Goal: Task Accomplishment & Management: Use online tool/utility

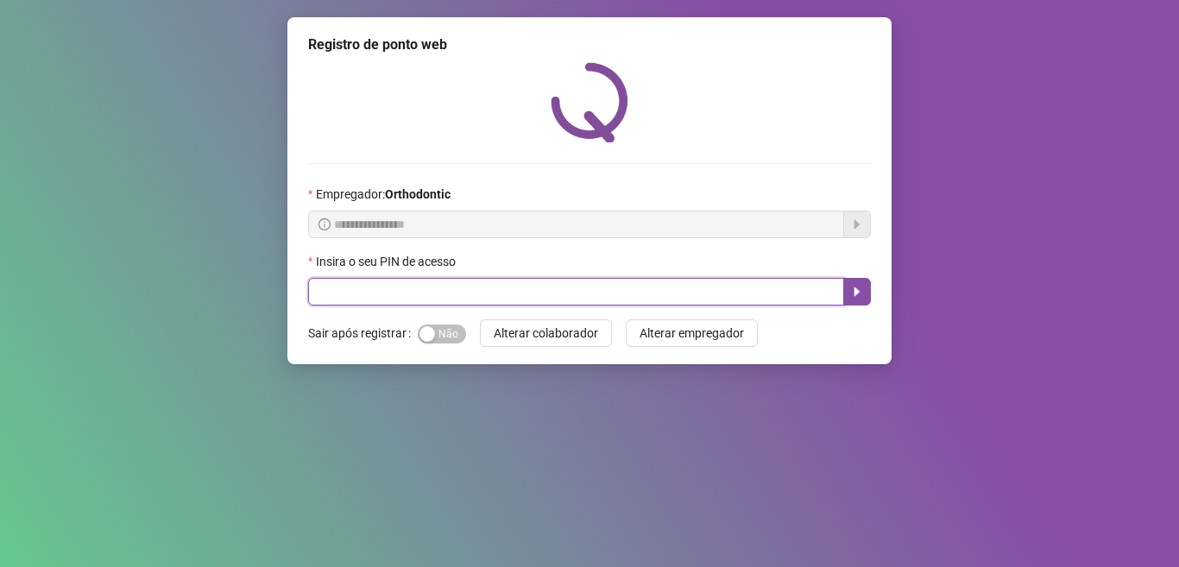
click at [348, 288] on input "text" at bounding box center [576, 292] width 536 height 28
type input "*****"
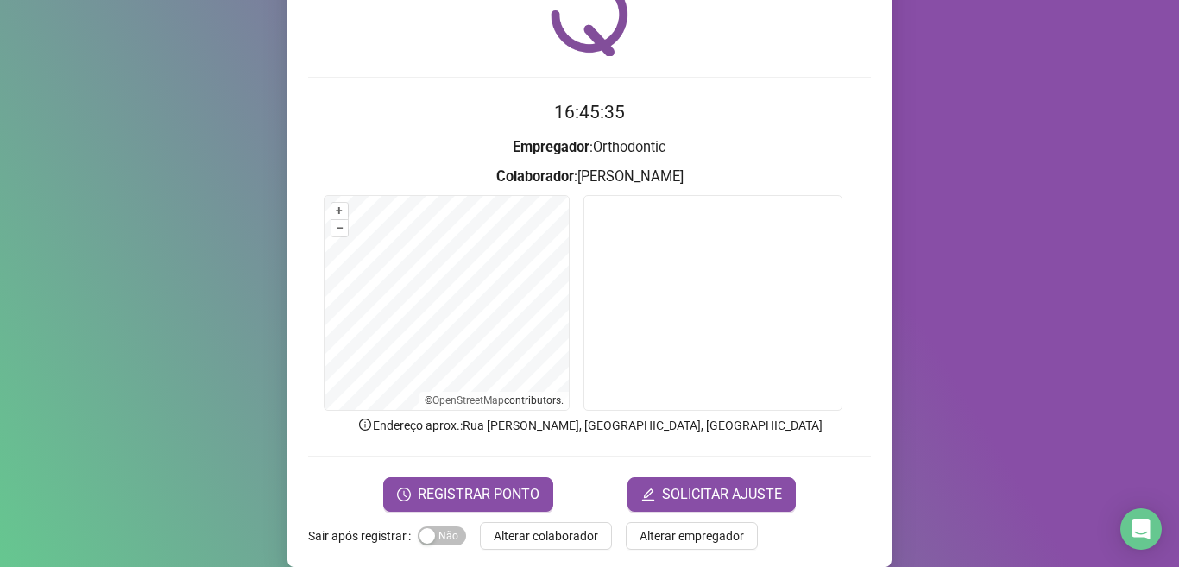
scroll to position [107, 0]
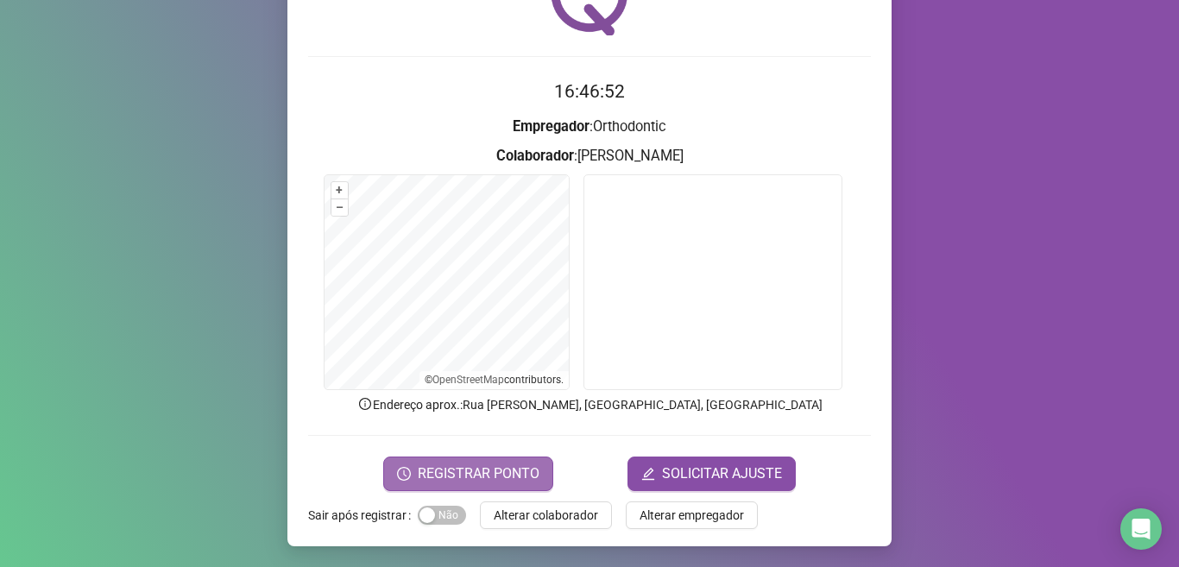
click at [489, 472] on span "REGISTRAR PONTO" at bounding box center [479, 474] width 122 height 21
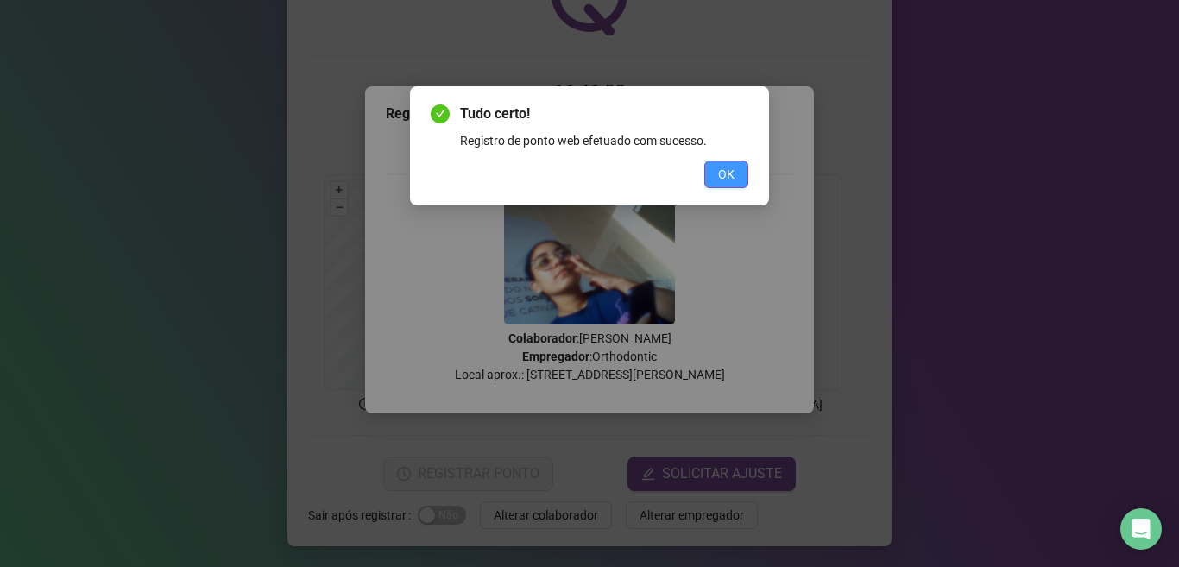
click at [718, 176] on button "OK" at bounding box center [727, 175] width 44 height 28
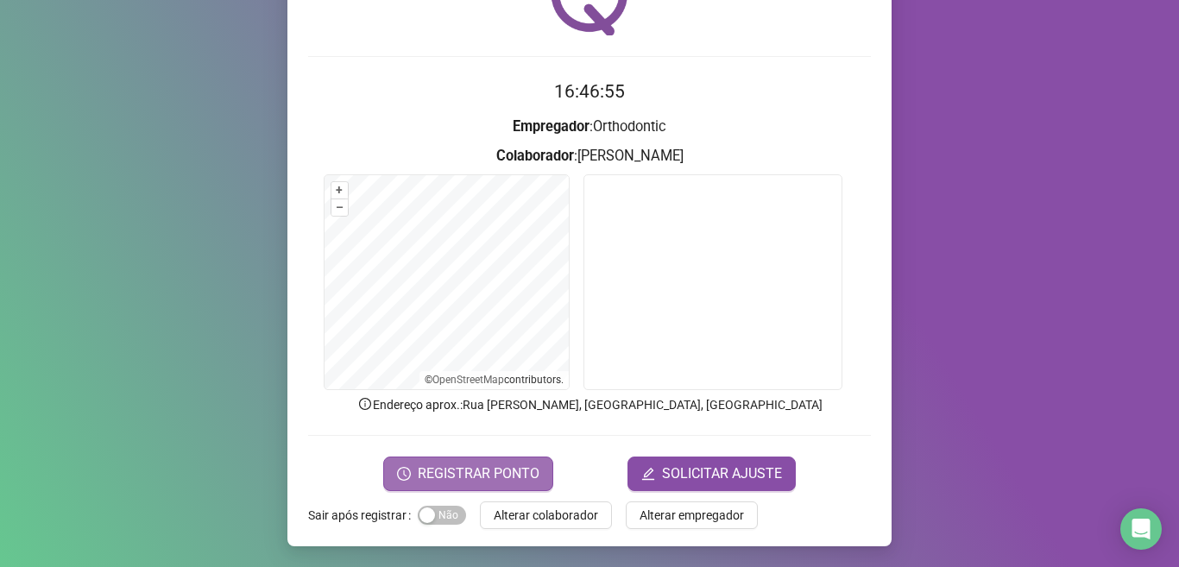
click at [534, 459] on button "REGISTRAR PONTO" at bounding box center [468, 474] width 170 height 35
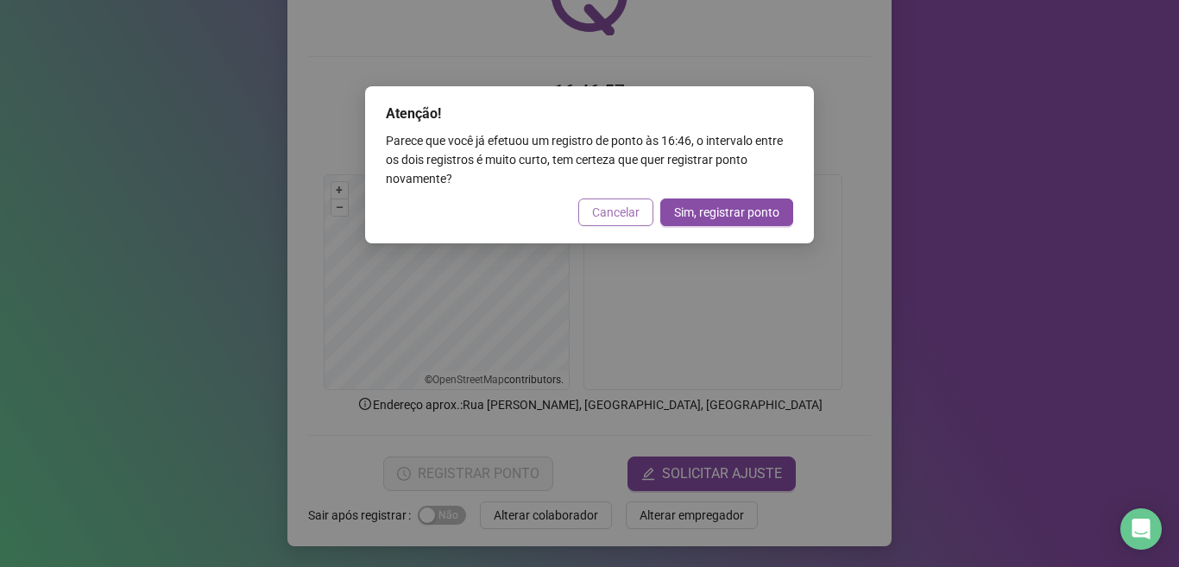
click at [621, 207] on span "Cancelar" at bounding box center [615, 212] width 47 height 19
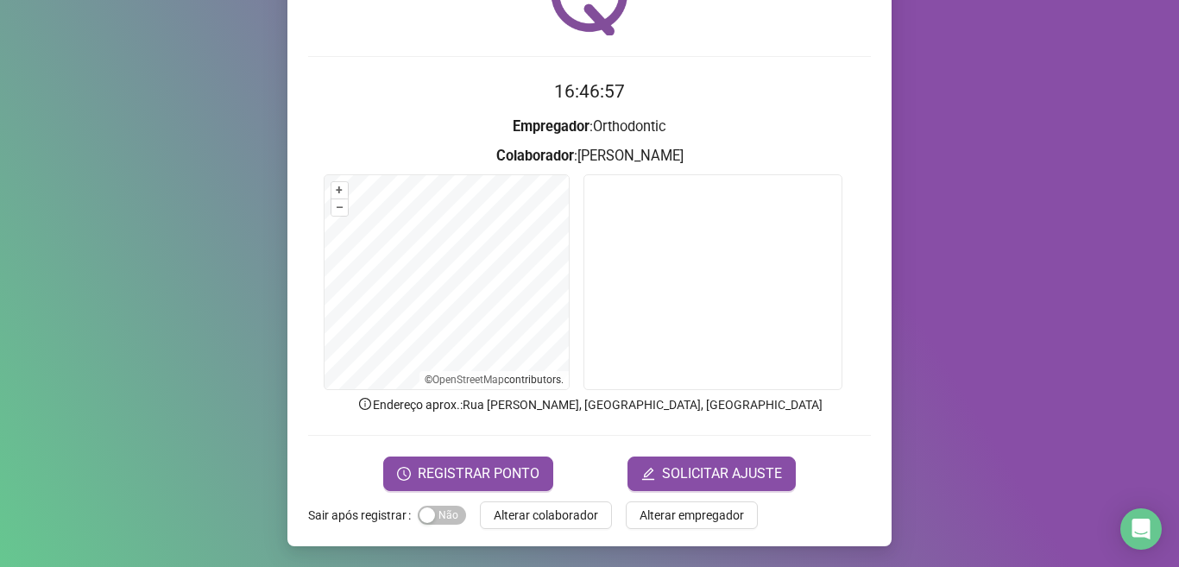
click at [563, 525] on button "Alterar colaborador" at bounding box center [546, 516] width 132 height 28
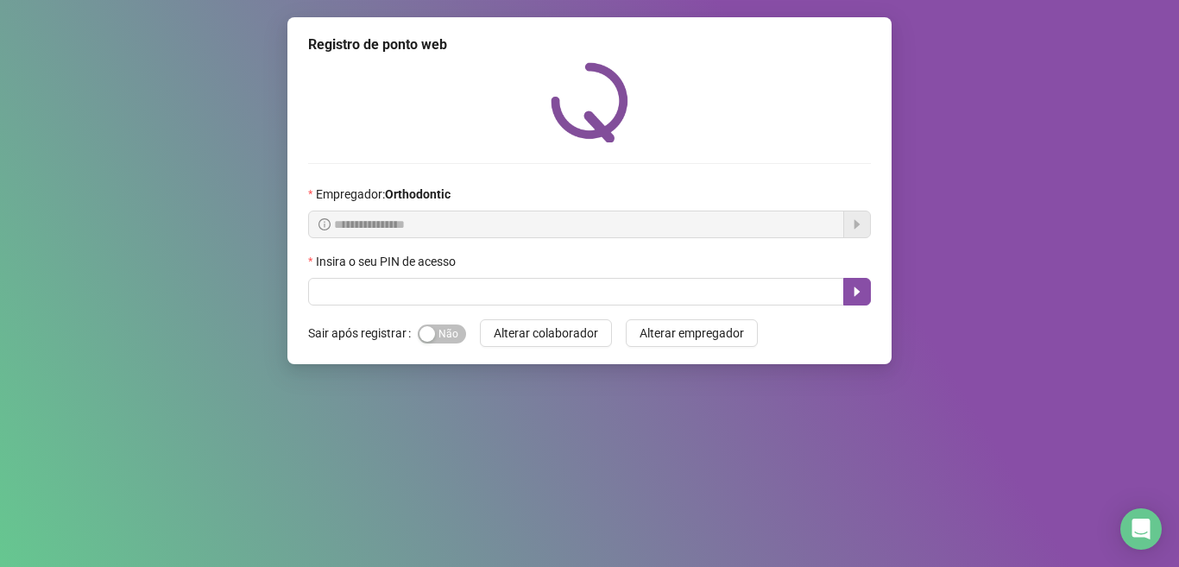
scroll to position [0, 0]
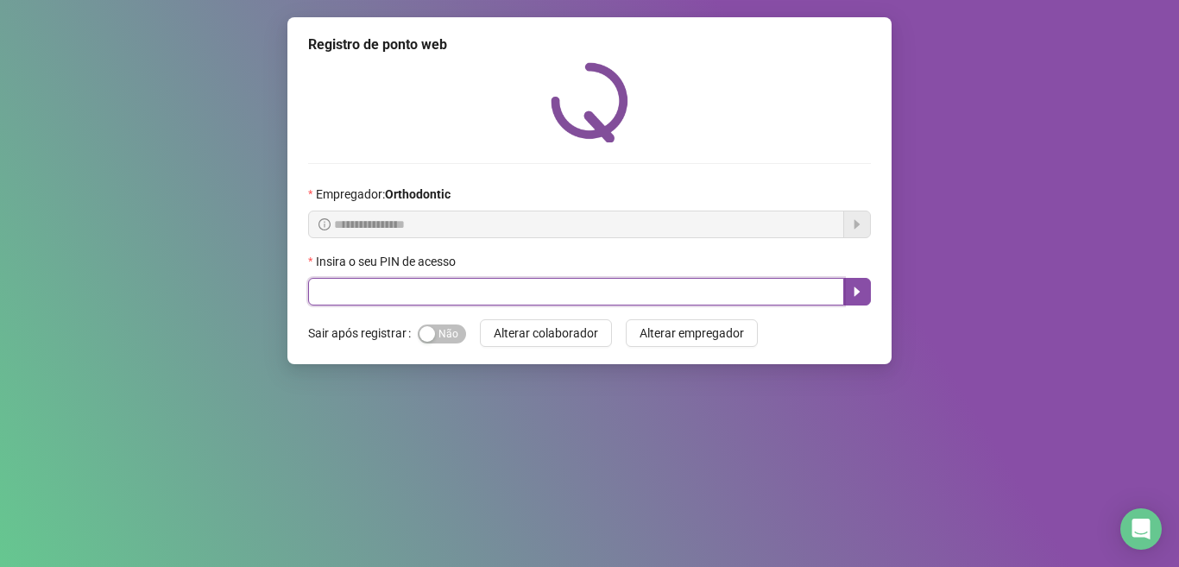
click at [383, 283] on input "text" at bounding box center [576, 292] width 536 height 28
type input "*****"
click at [869, 288] on button "button" at bounding box center [858, 292] width 28 height 28
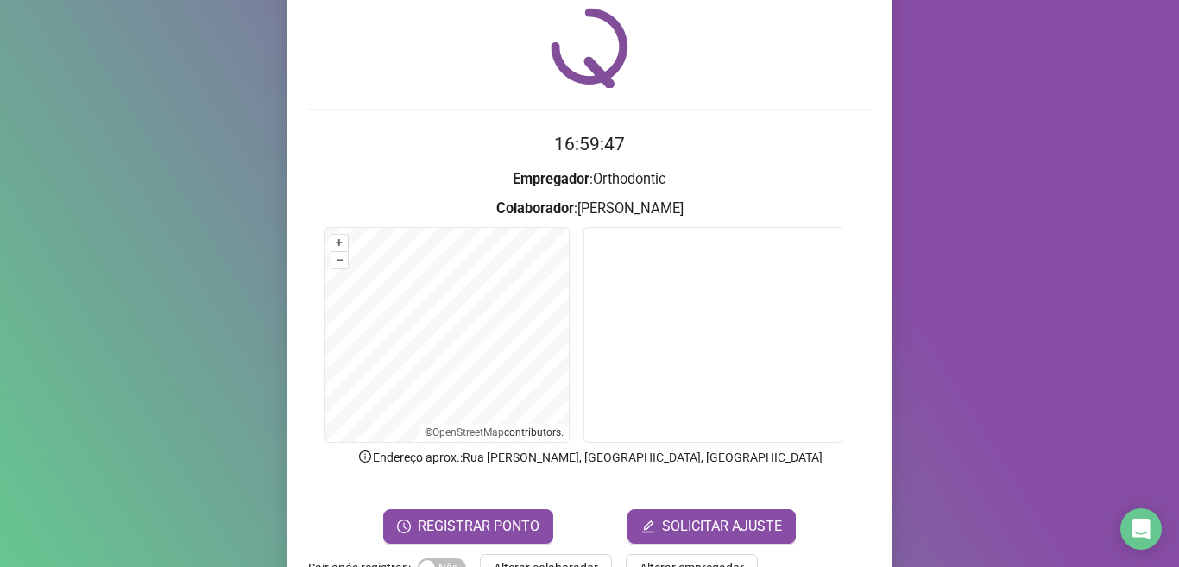
scroll to position [107, 0]
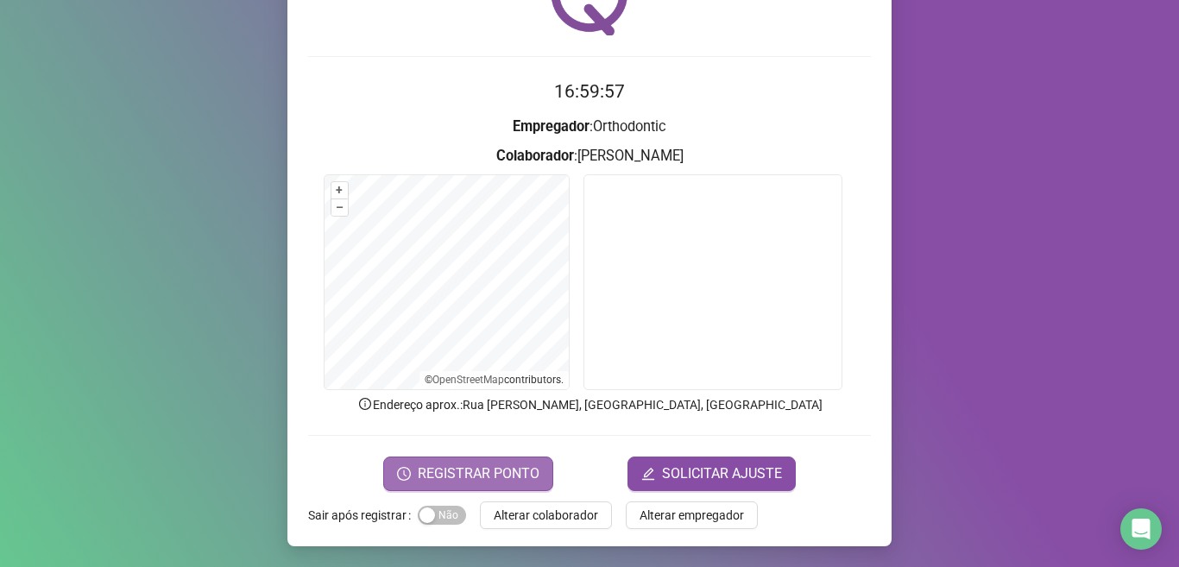
click at [526, 477] on span "REGISTRAR PONTO" at bounding box center [479, 474] width 122 height 21
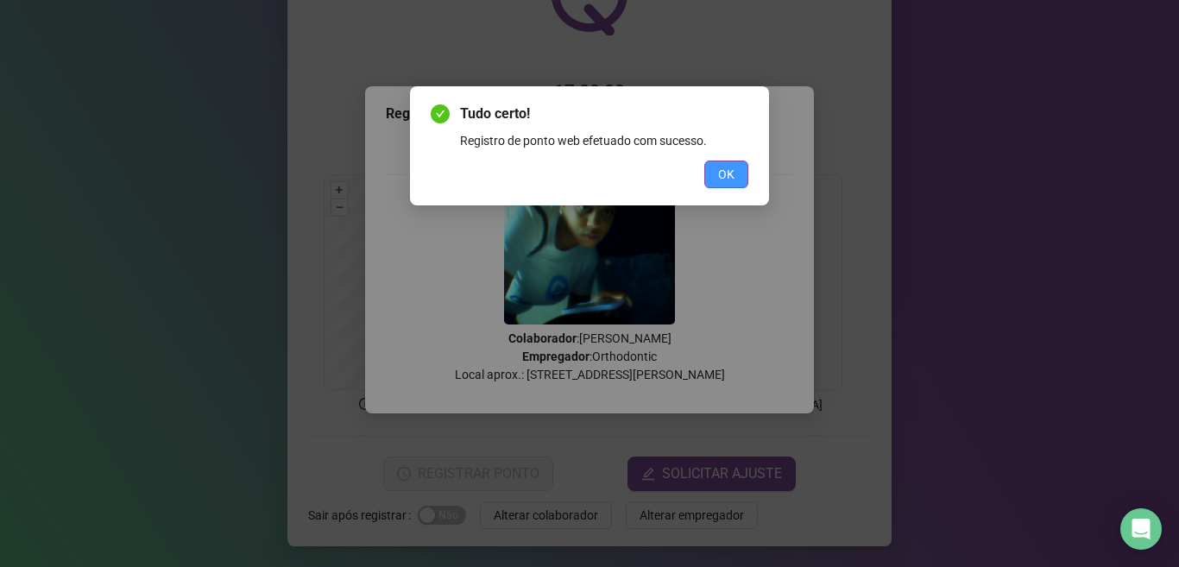
click at [711, 178] on button "OK" at bounding box center [727, 175] width 44 height 28
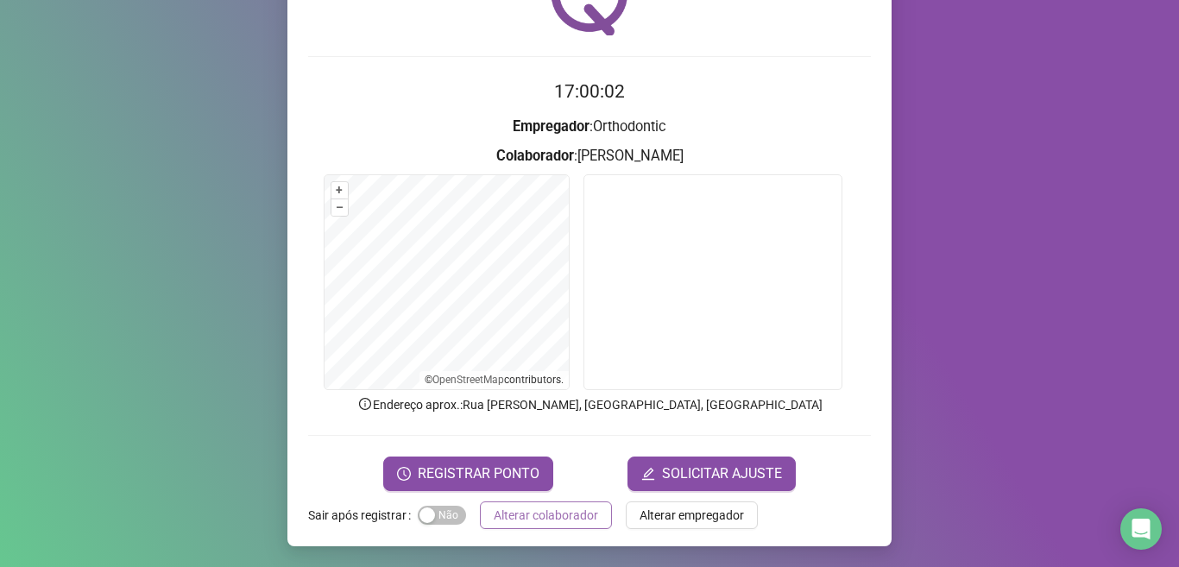
click at [539, 509] on span "Alterar colaborador" at bounding box center [546, 515] width 104 height 19
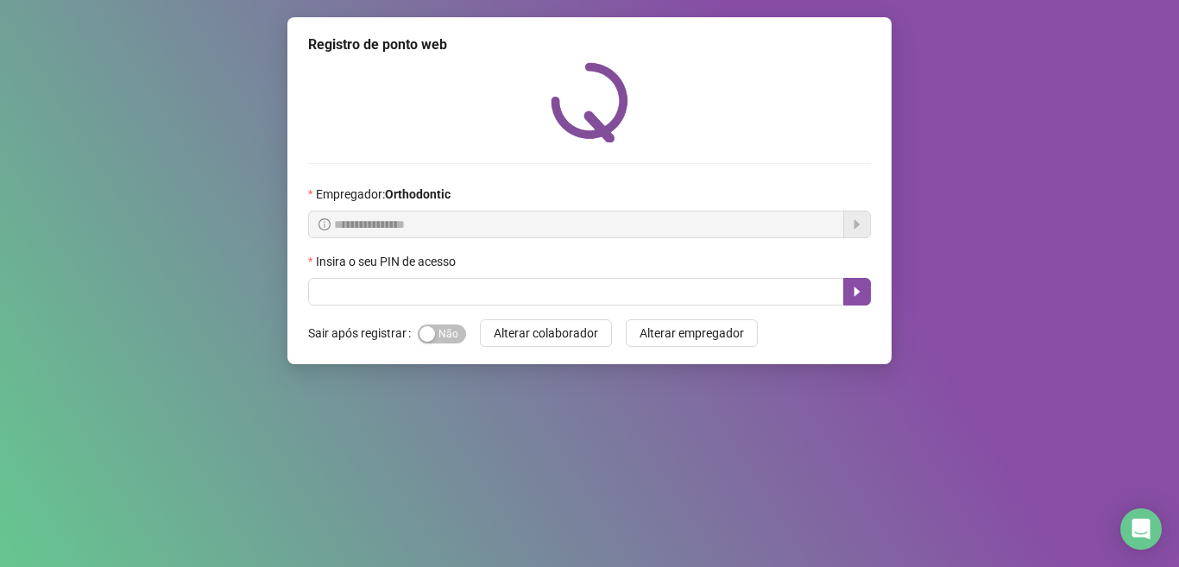
scroll to position [0, 0]
click at [463, 308] on div "**********" at bounding box center [590, 190] width 604 height 347
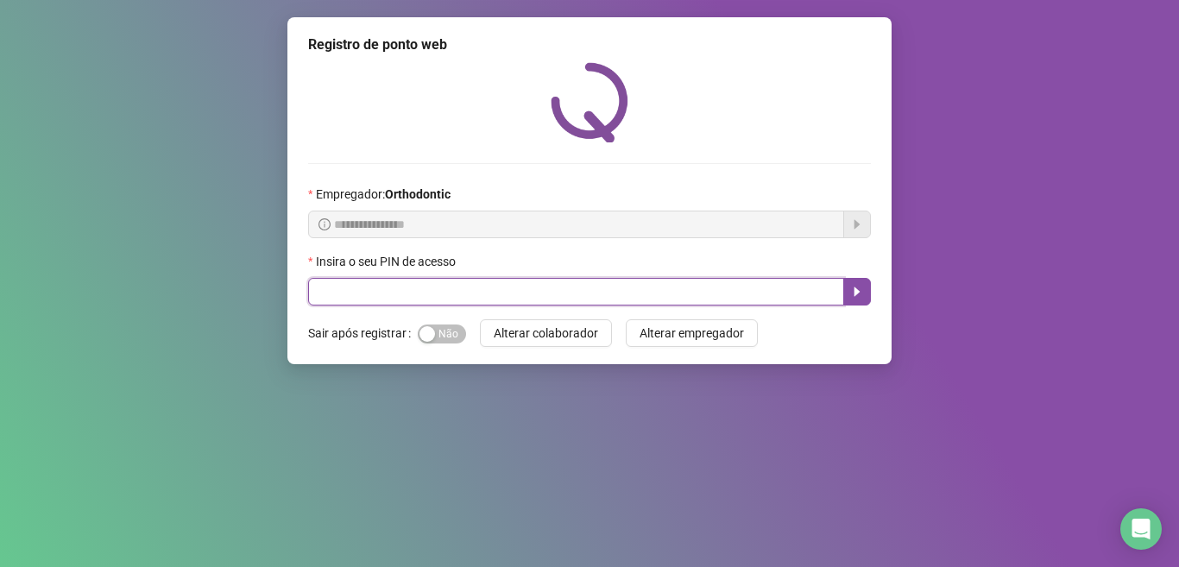
click at [463, 304] on input "text" at bounding box center [576, 292] width 536 height 28
type input "*****"
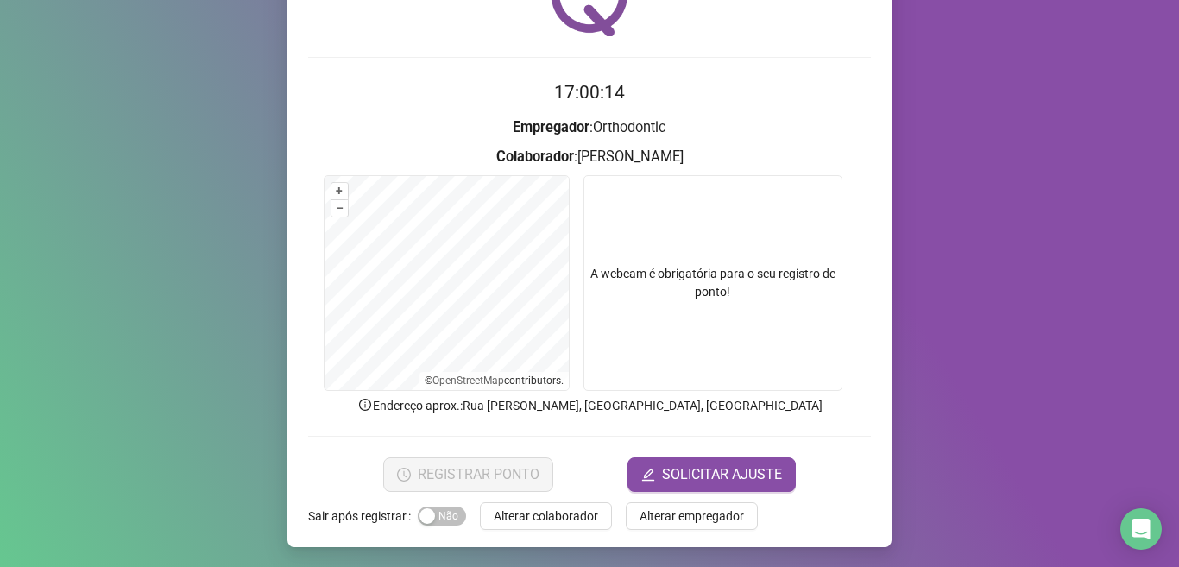
scroll to position [107, 0]
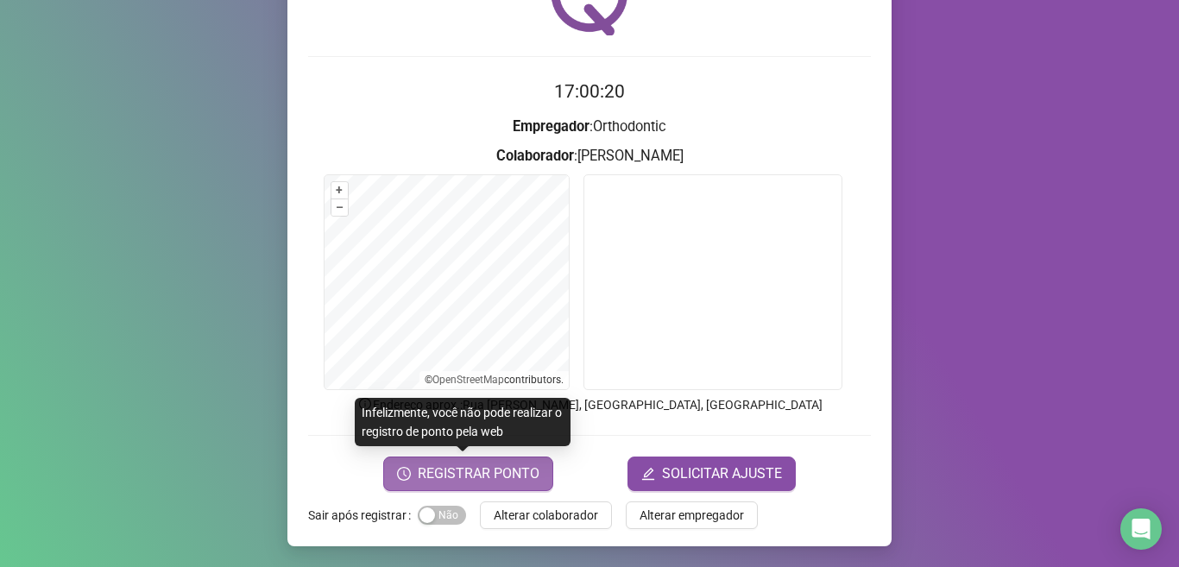
click at [509, 468] on span "REGISTRAR PONTO" at bounding box center [479, 474] width 122 height 21
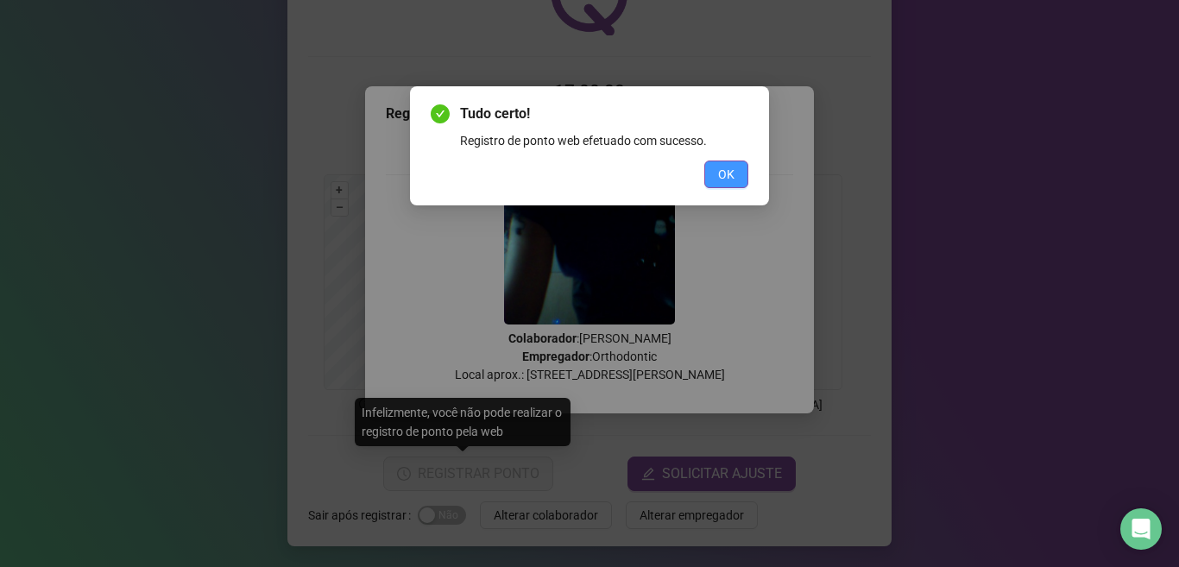
click at [711, 174] on button "OK" at bounding box center [727, 175] width 44 height 28
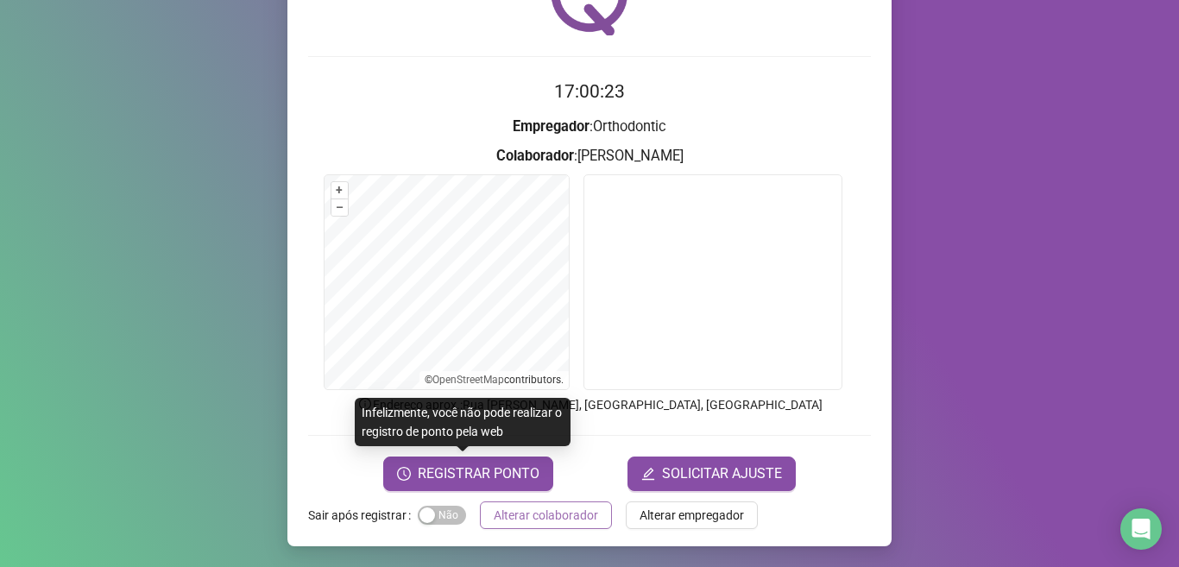
click at [532, 514] on span "Alterar colaborador" at bounding box center [546, 515] width 104 height 19
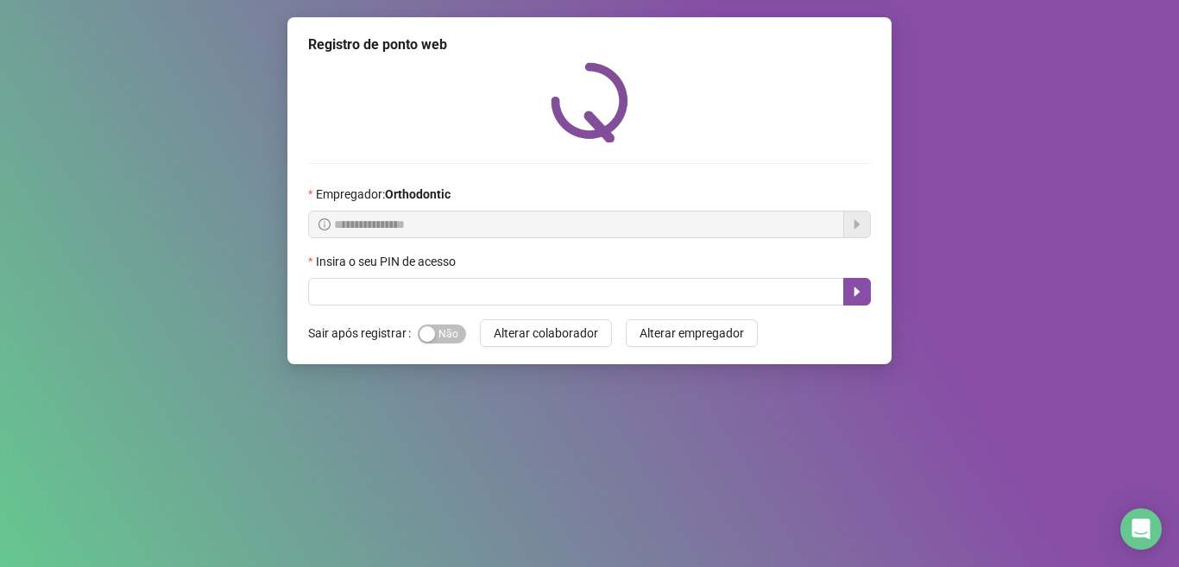
scroll to position [0, 0]
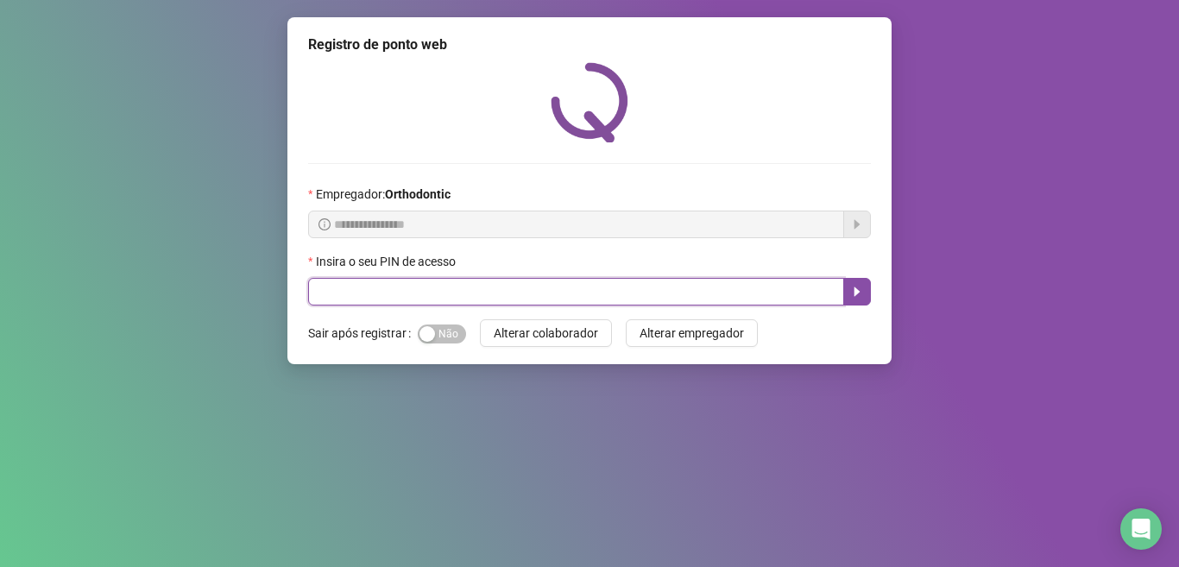
drag, startPoint x: 394, startPoint y: 280, endPoint x: 394, endPoint y: 306, distance: 25.9
click at [394, 295] on input "text" at bounding box center [576, 292] width 536 height 28
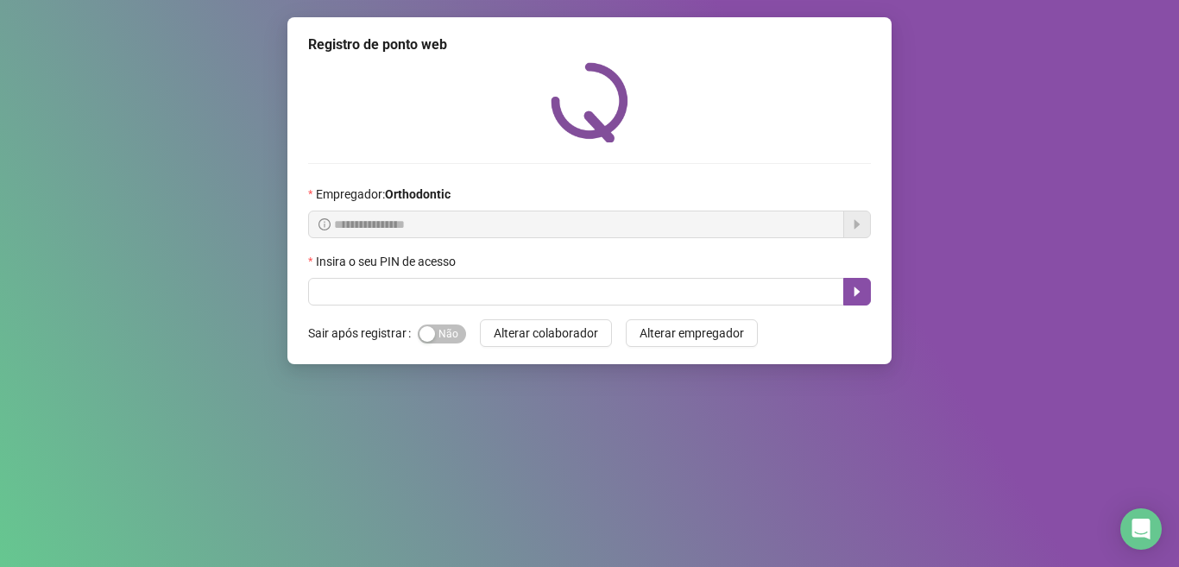
click at [445, 277] on div "Insira o seu PIN de acesso" at bounding box center [589, 265] width 563 height 26
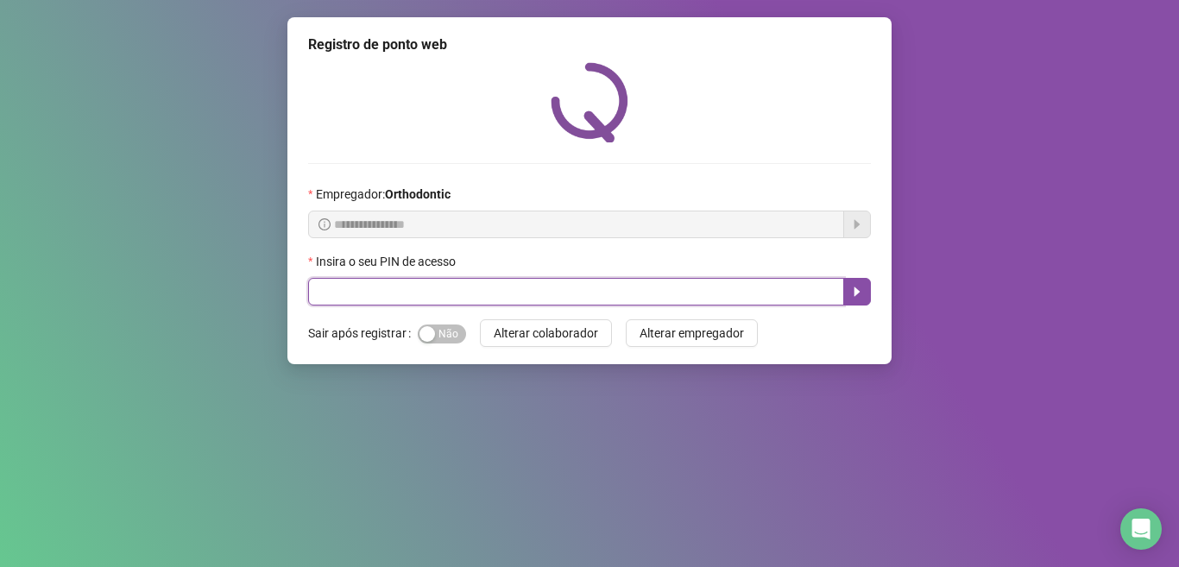
click at [441, 281] on input "text" at bounding box center [576, 292] width 536 height 28
type input "*****"
click at [869, 298] on button "button" at bounding box center [858, 292] width 28 height 28
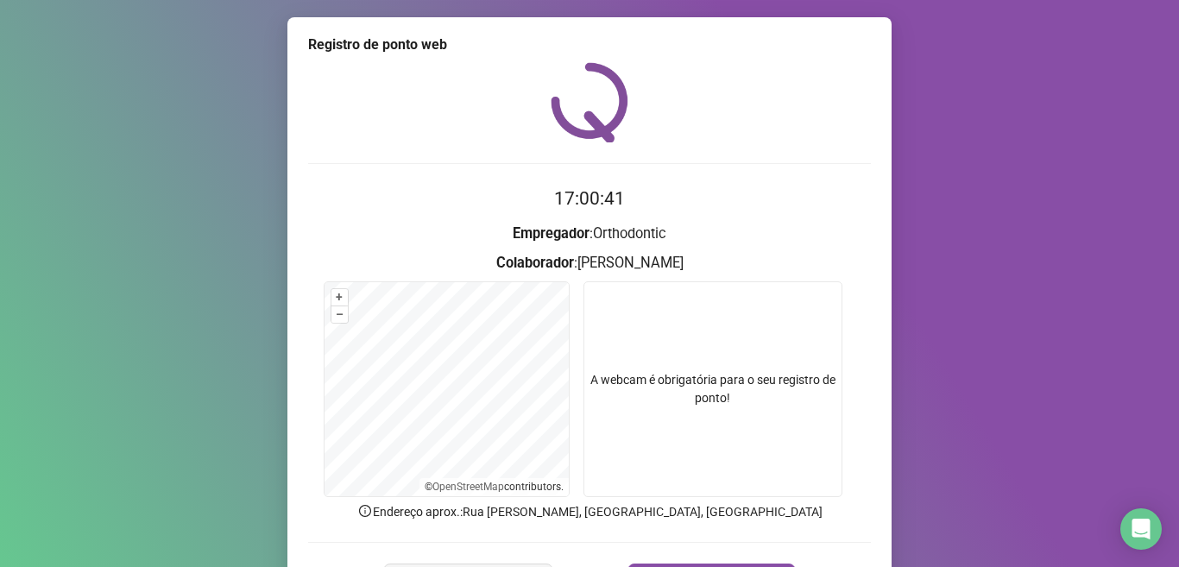
scroll to position [107, 0]
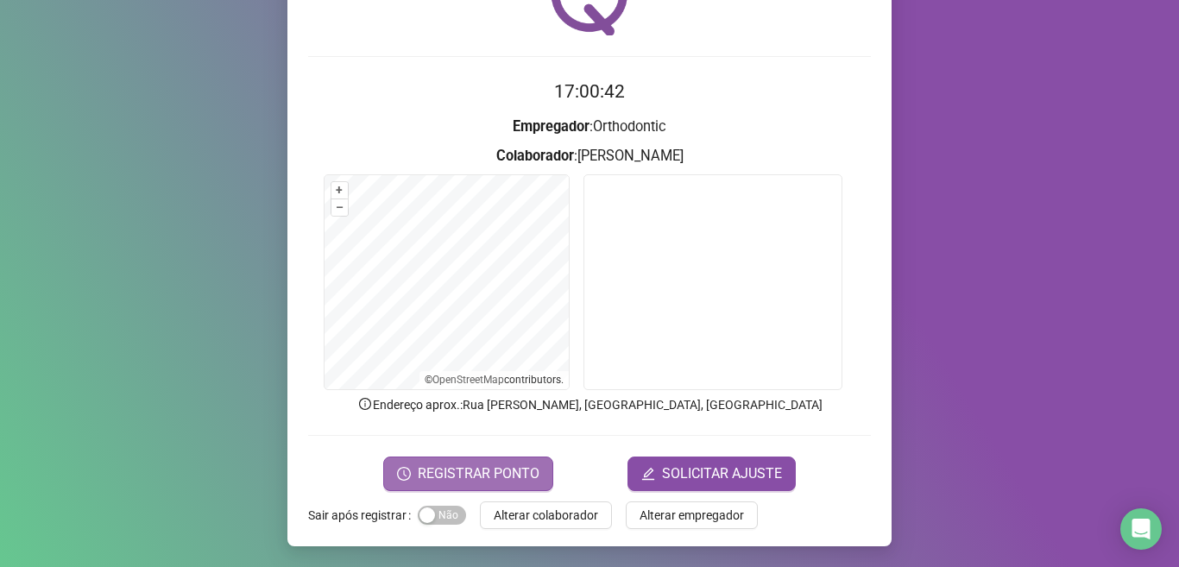
click at [521, 469] on span "REGISTRAR PONTO" at bounding box center [479, 474] width 122 height 21
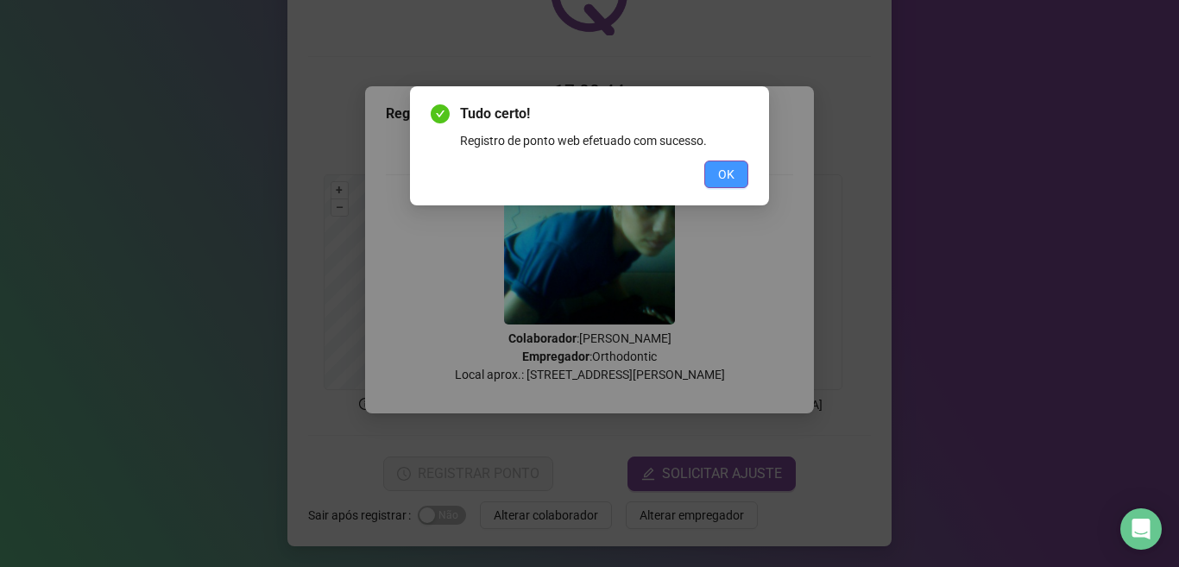
click at [724, 175] on span "OK" at bounding box center [726, 174] width 16 height 19
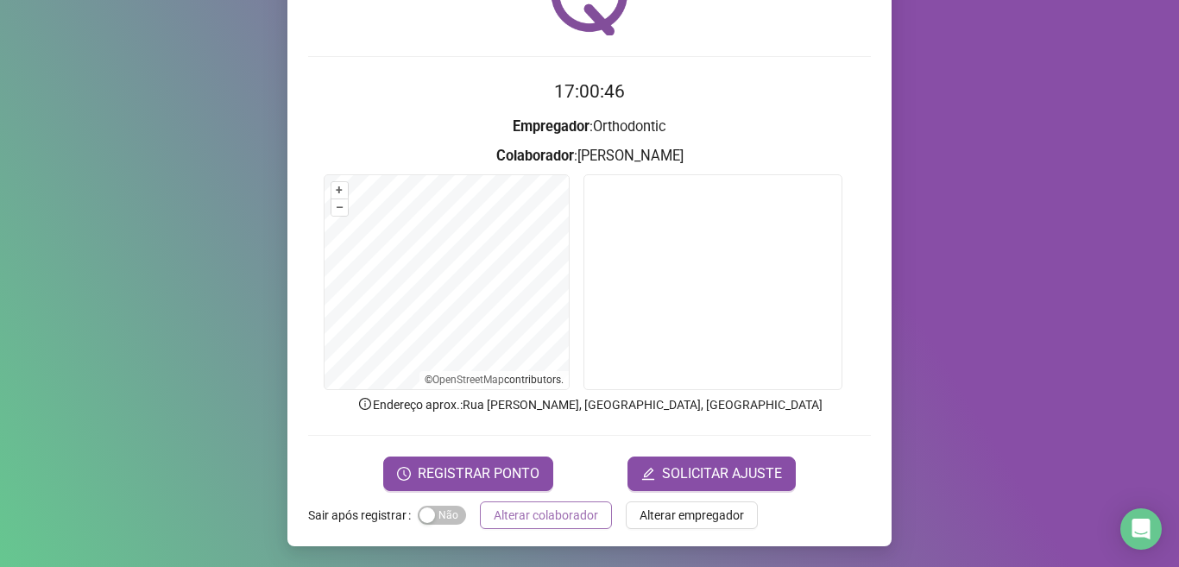
click at [538, 525] on button "Alterar colaborador" at bounding box center [546, 516] width 132 height 28
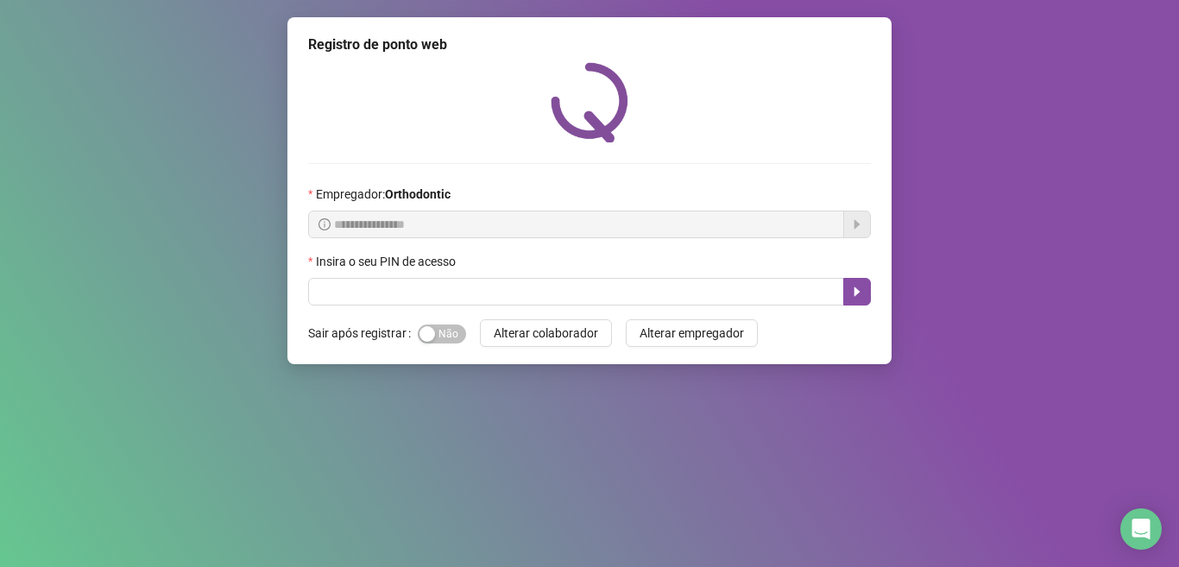
scroll to position [0, 0]
